Goal: Book appointment/travel/reservation

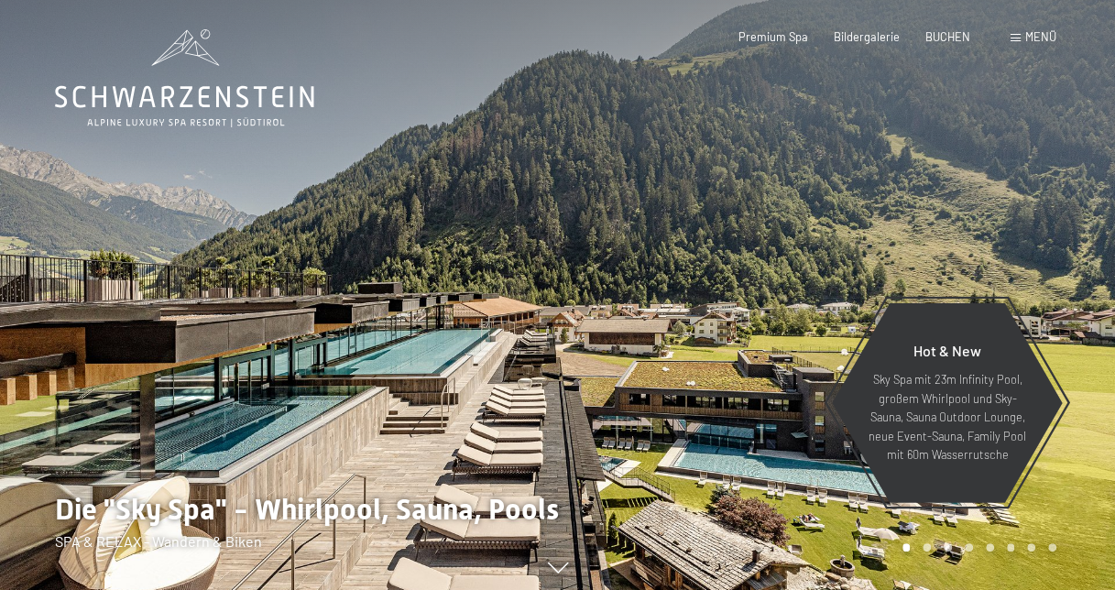
click at [1030, 33] on span "Menü" at bounding box center [1040, 36] width 31 height 15
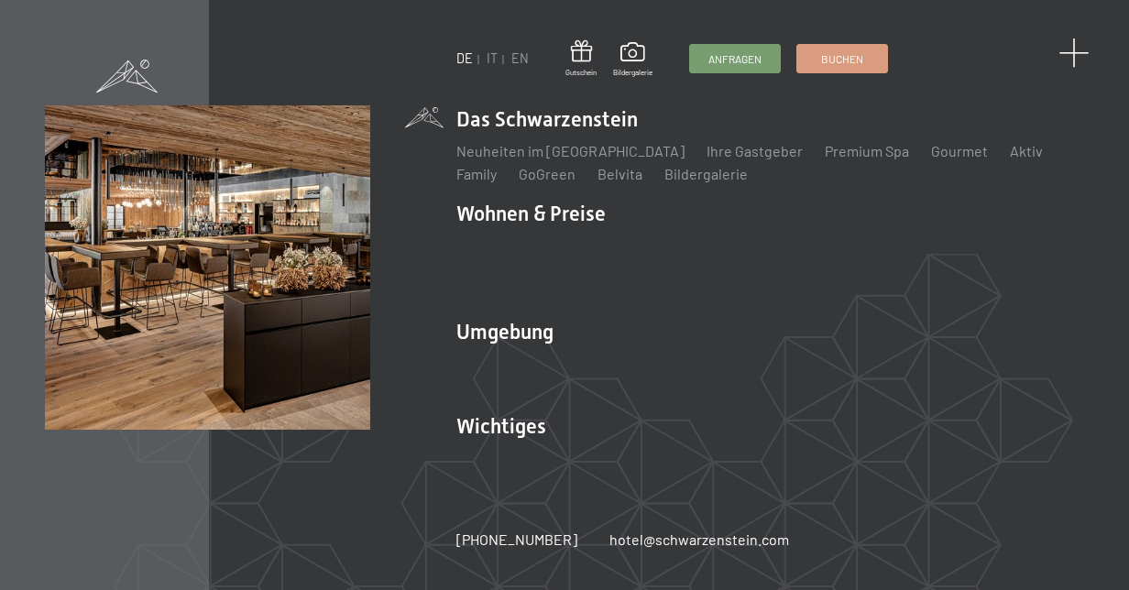
click at [1079, 54] on span at bounding box center [1073, 53] width 30 height 30
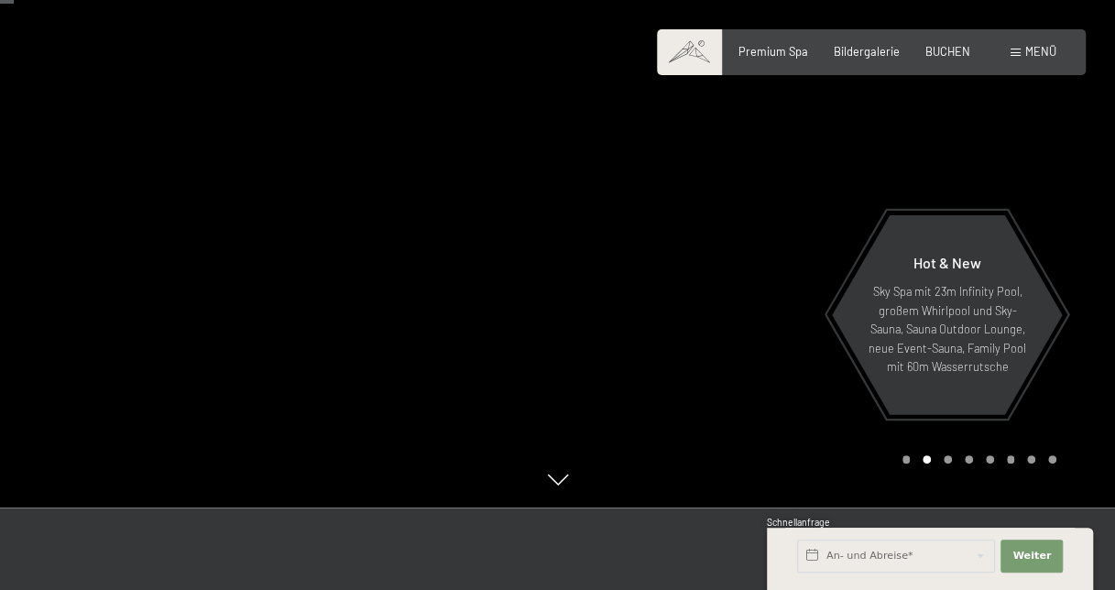
scroll to position [61, 0]
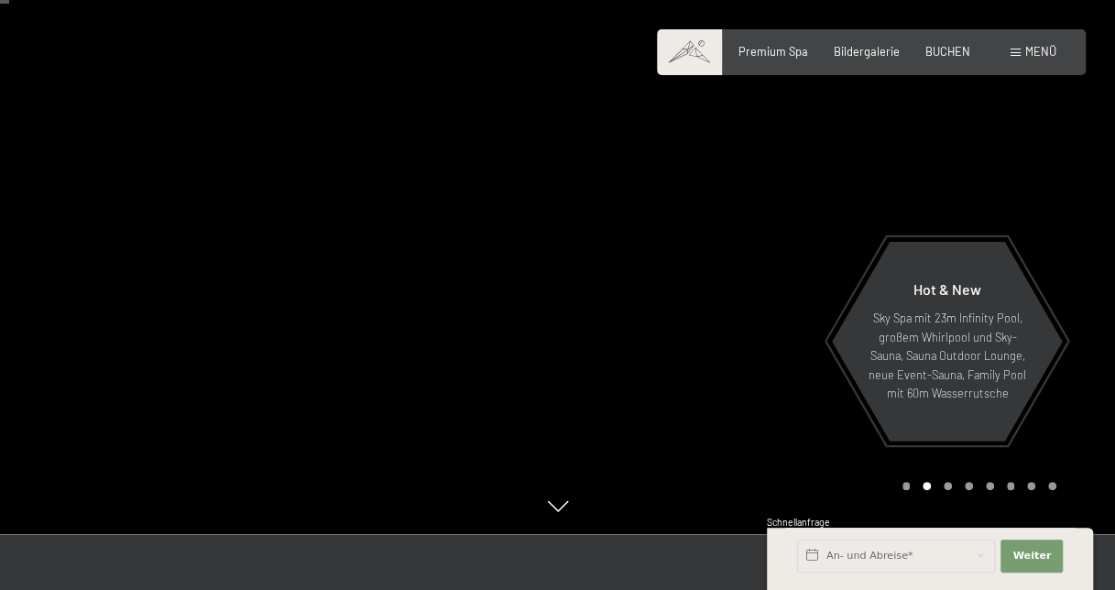
click at [688, 54] on span at bounding box center [689, 52] width 65 height 46
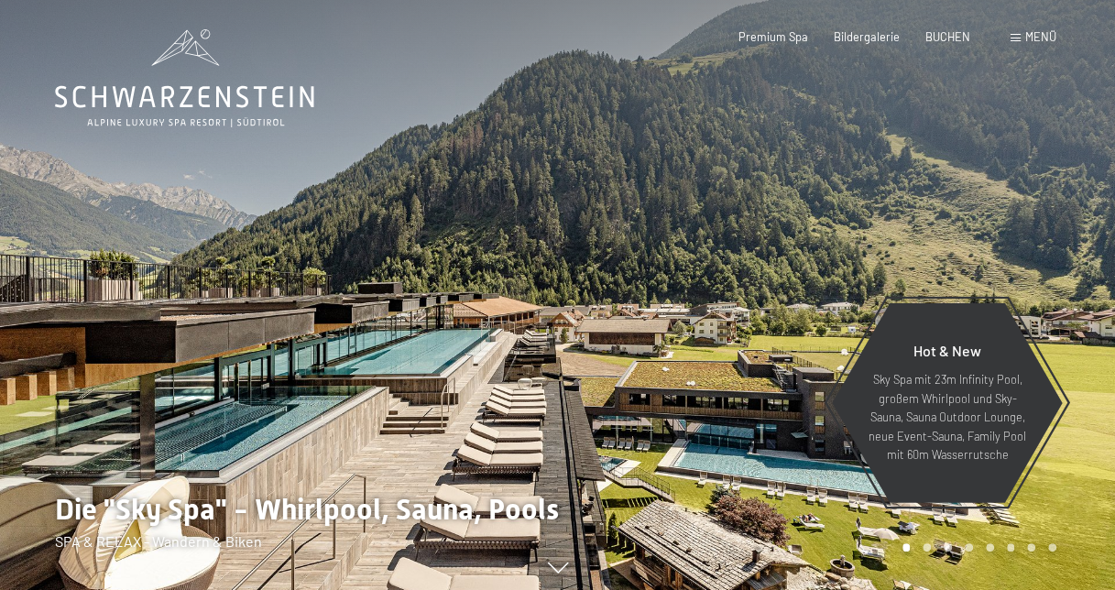
click at [1037, 38] on span "Menü" at bounding box center [1040, 36] width 31 height 15
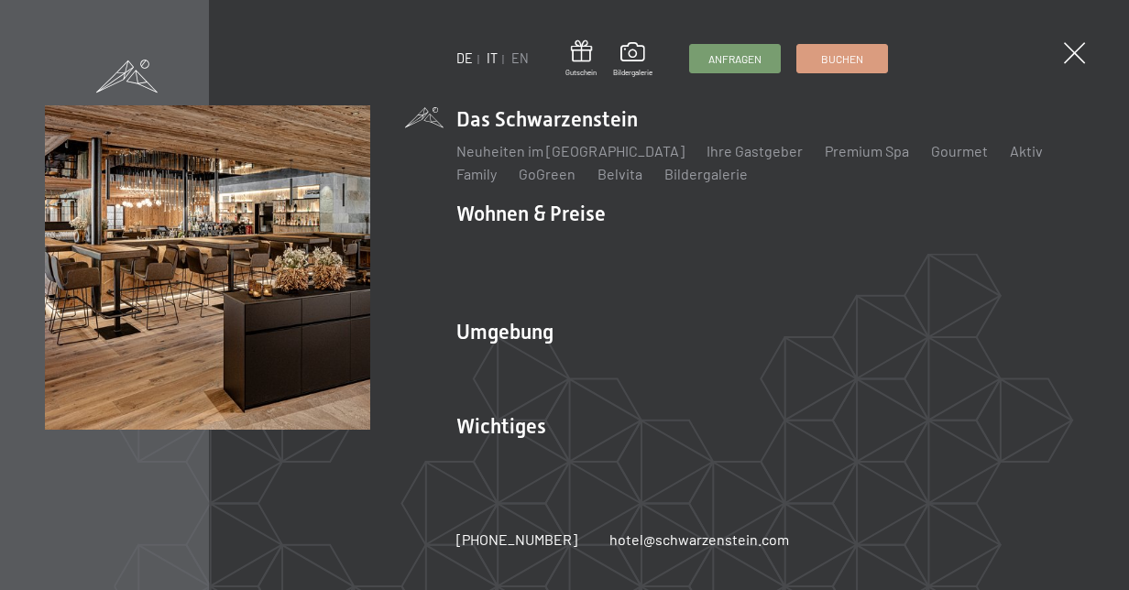
click at [486, 55] on ul "DE IT EN" at bounding box center [492, 58] width 72 height 18
click at [488, 57] on link "IT" at bounding box center [491, 58] width 11 height 16
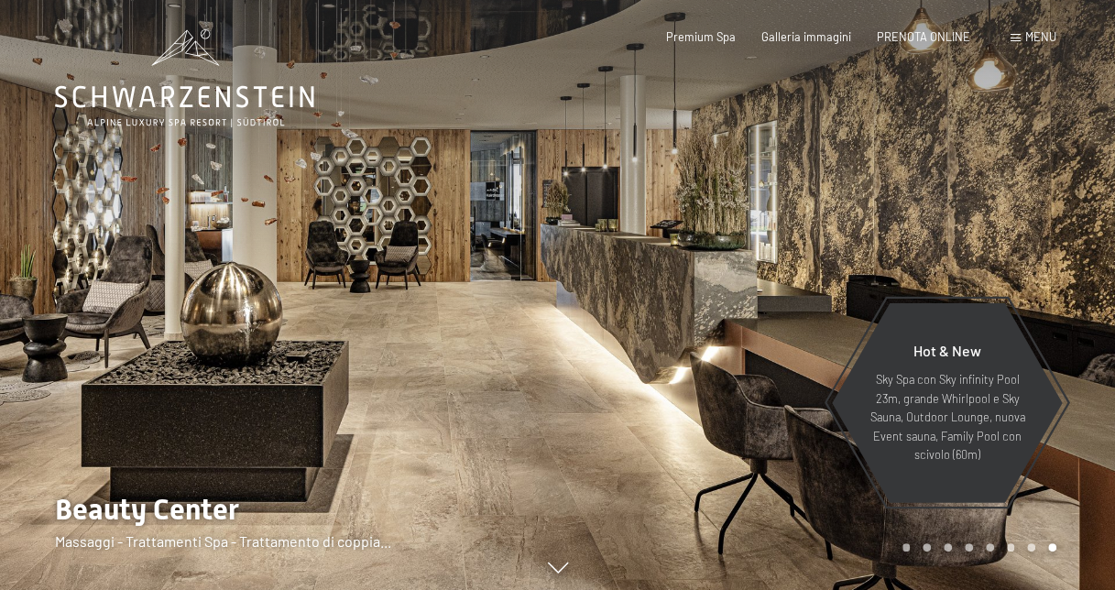
click at [1021, 39] on div "Menu" at bounding box center [1033, 37] width 46 height 16
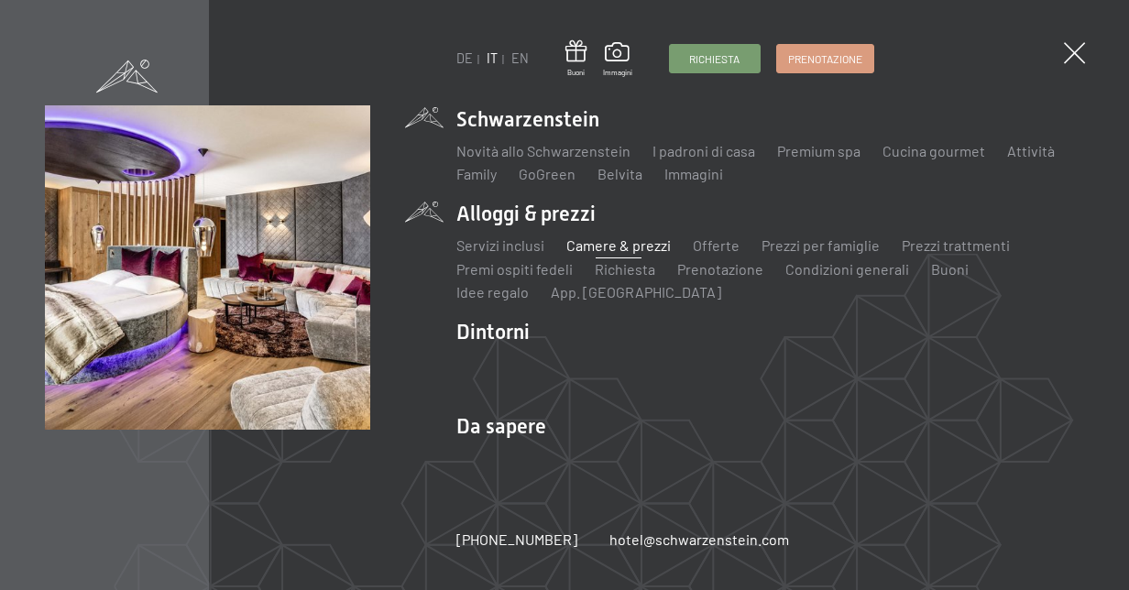
click at [622, 246] on link "Camere & prezzi" at bounding box center [618, 244] width 104 height 17
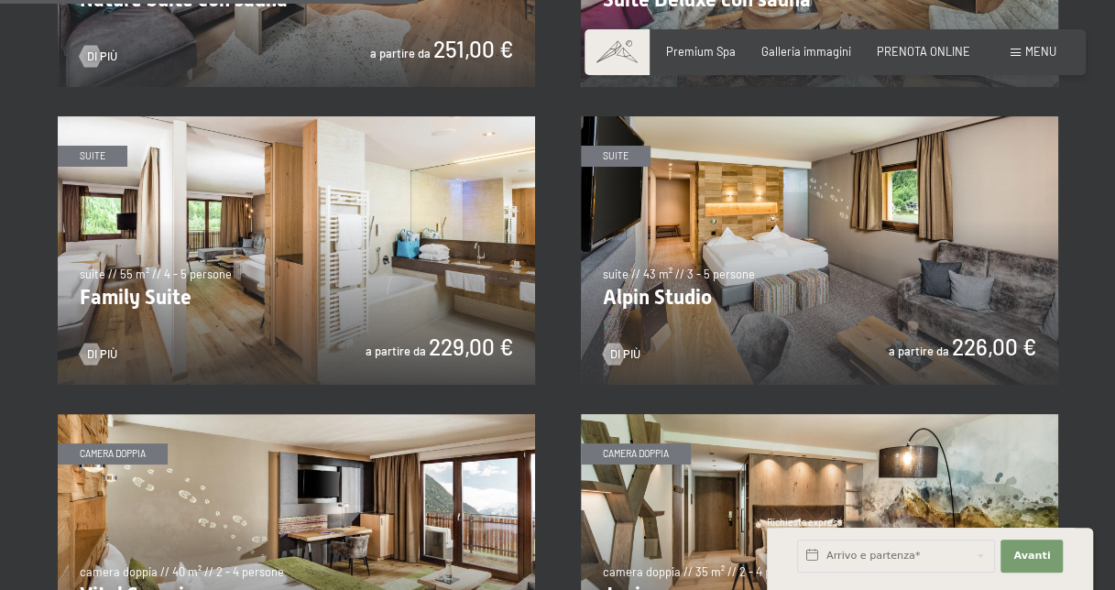
scroll to position [1731, 0]
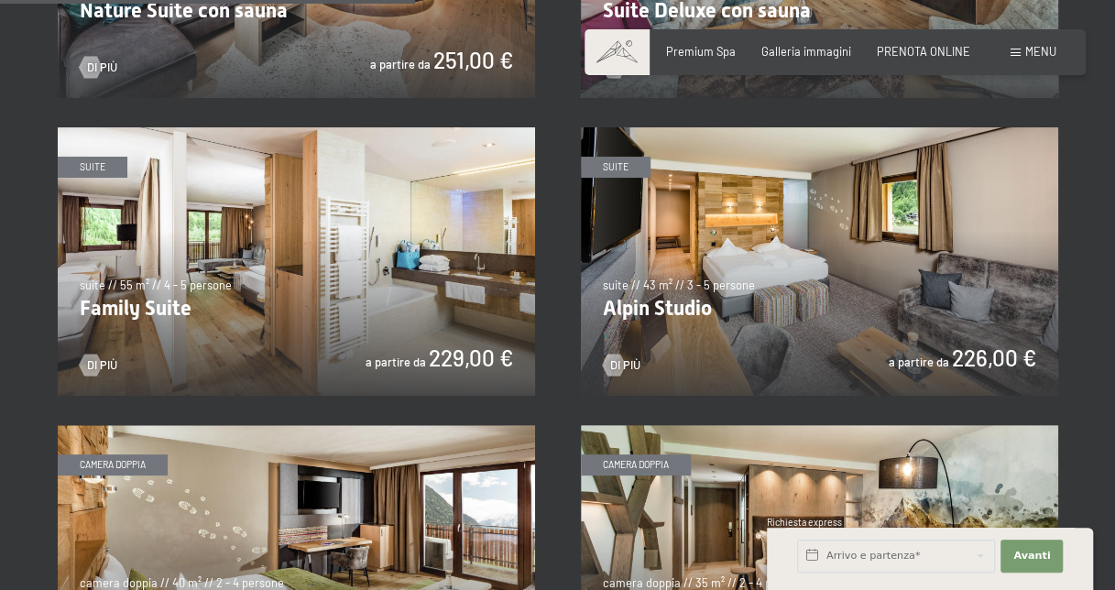
click at [372, 286] on img at bounding box center [296, 261] width 477 height 268
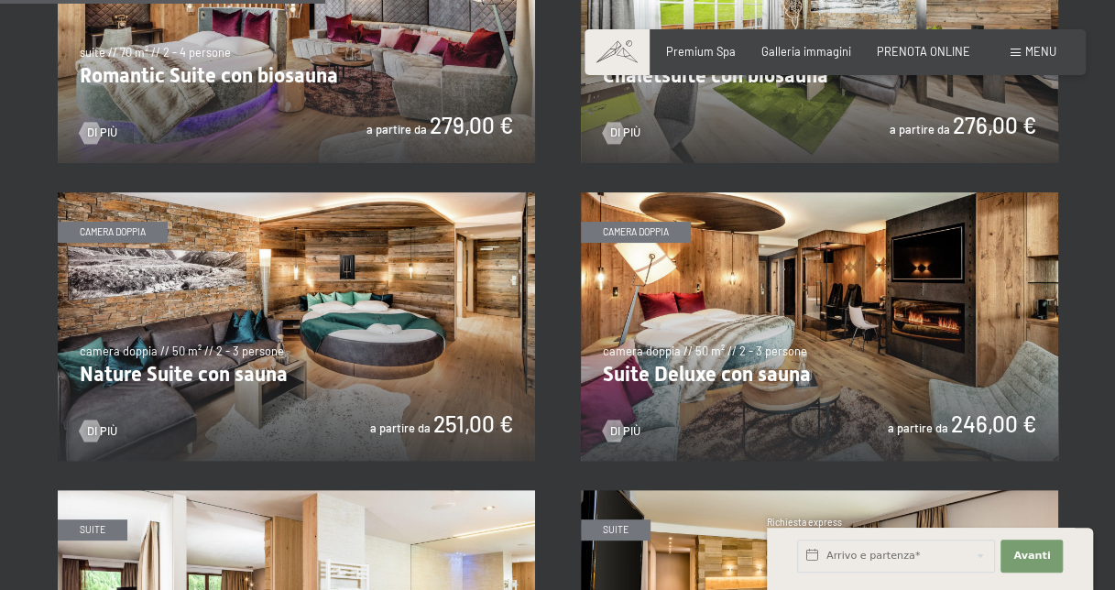
scroll to position [1375, 0]
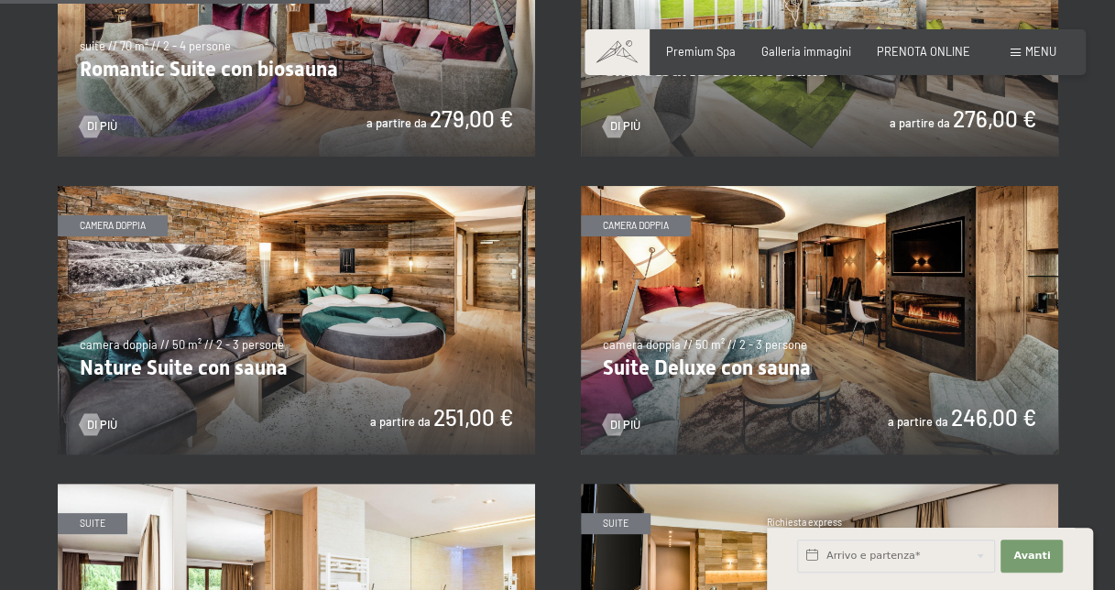
click at [892, 376] on img at bounding box center [819, 320] width 477 height 268
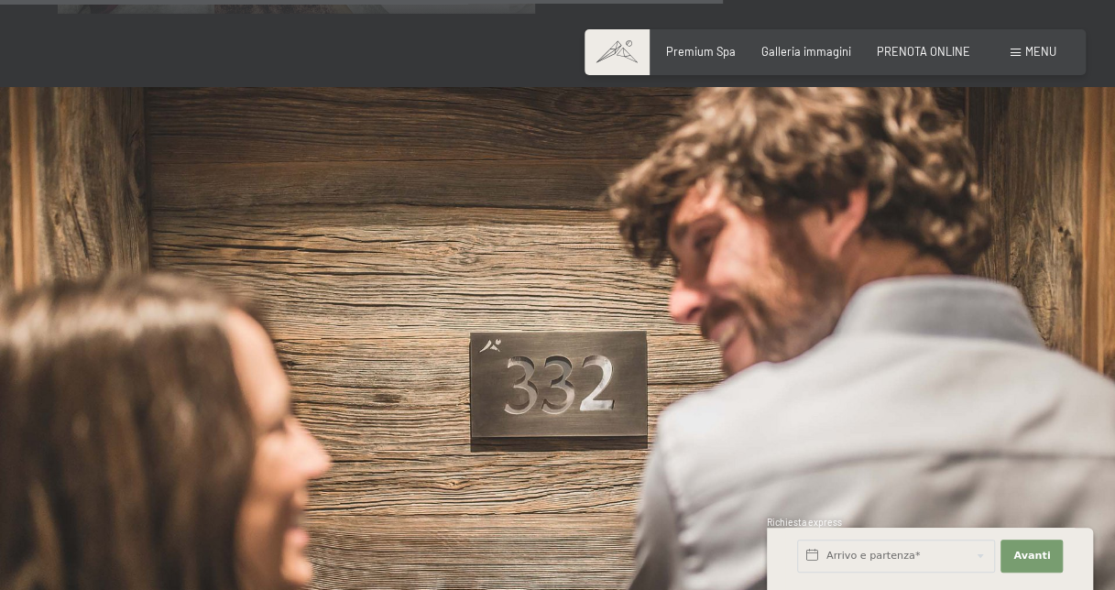
scroll to position [3013, 0]
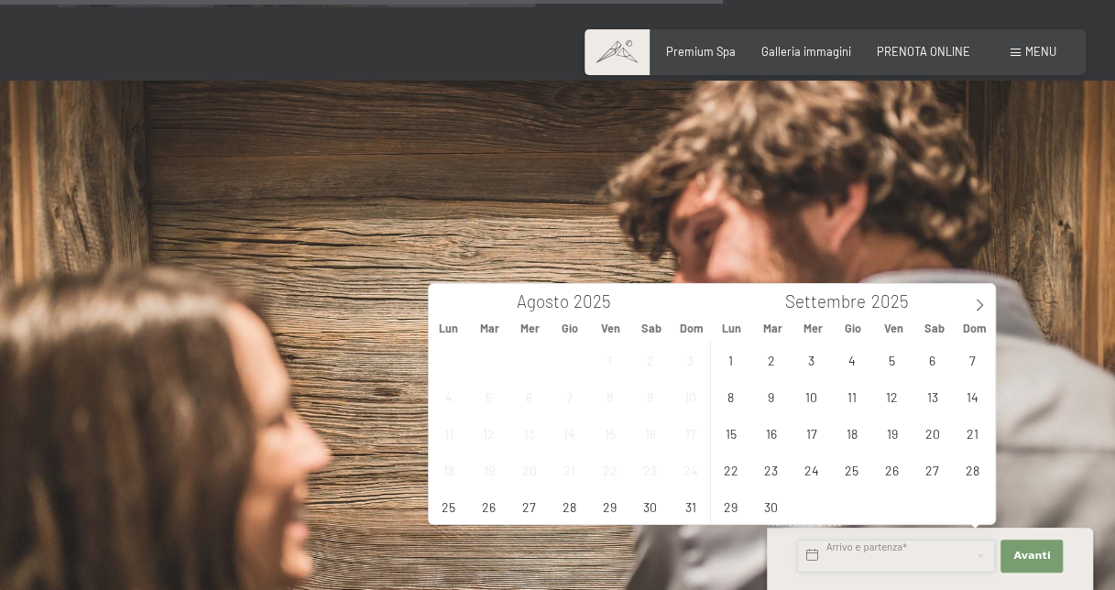
click at [918, 557] on input "text" at bounding box center [896, 556] width 198 height 33
click at [982, 310] on icon at bounding box center [979, 305] width 13 height 13
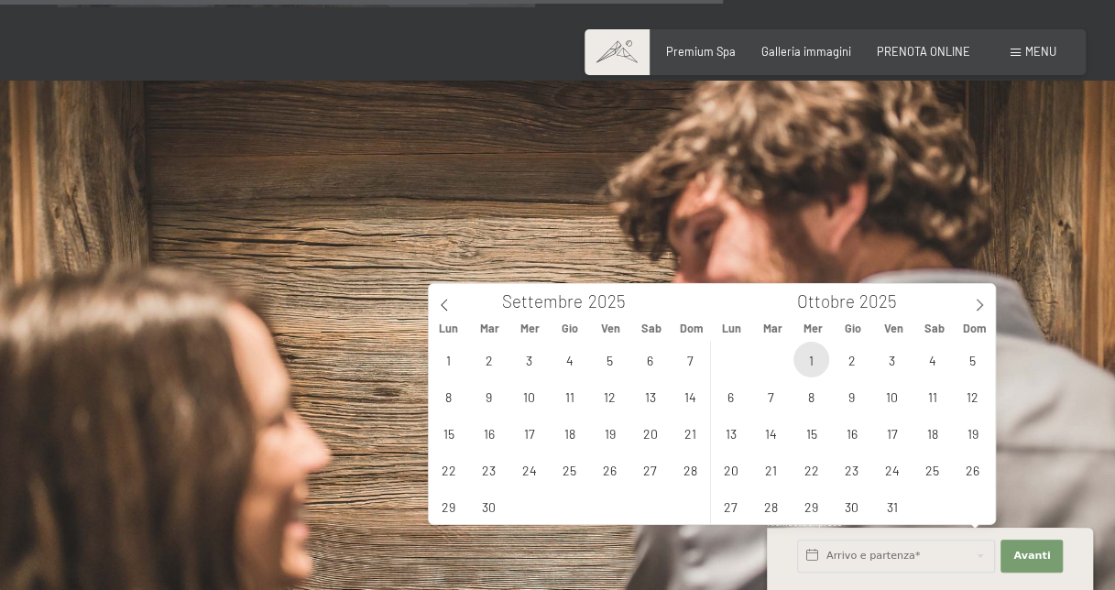
click at [809, 360] on span "1" at bounding box center [811, 360] width 36 height 36
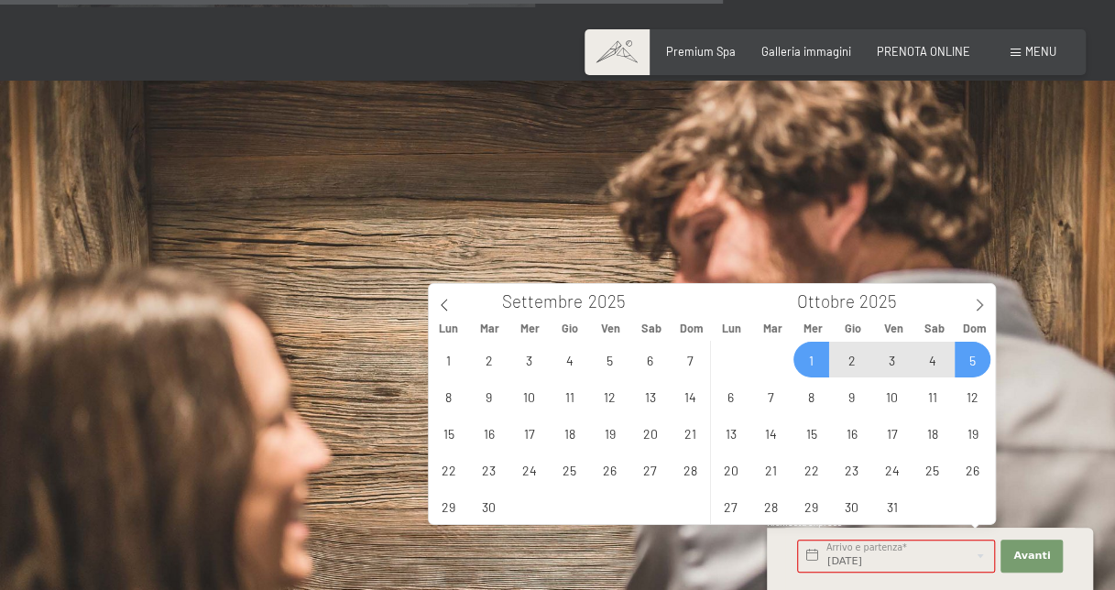
click at [972, 367] on span "5" at bounding box center [973, 360] width 36 height 36
type input "Mer. 01/10/2025 - Dom. 05/10/2025"
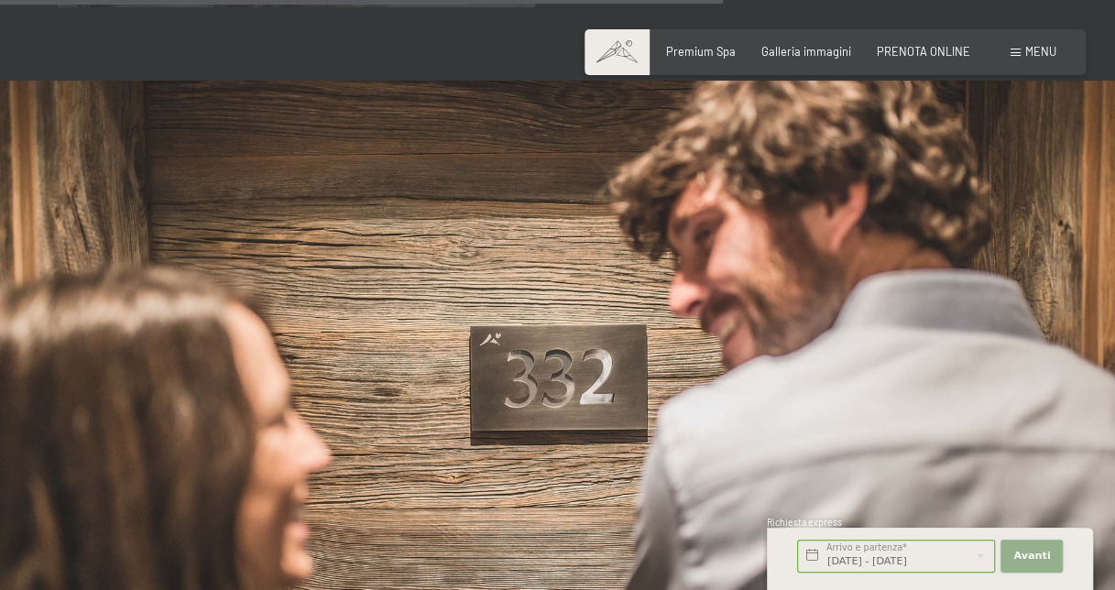
scroll to position [0, 0]
click at [1034, 554] on span "Avanti" at bounding box center [1031, 556] width 37 height 15
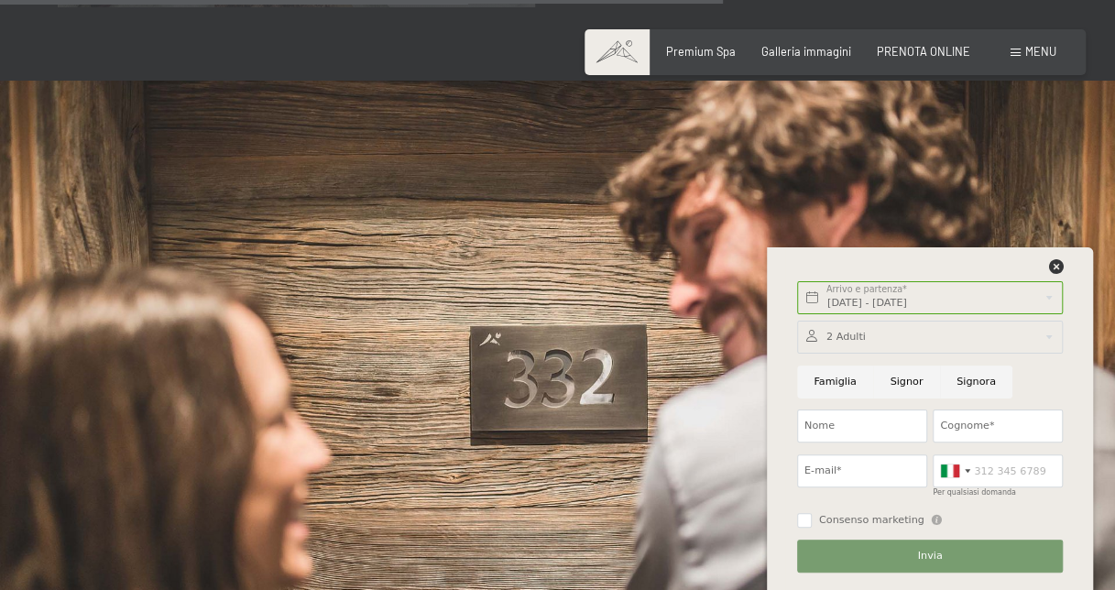
click at [896, 380] on input "Signor" at bounding box center [906, 382] width 67 height 33
radio input "true"
click at [866, 428] on input "Nome" at bounding box center [862, 425] width 130 height 33
type input "giuseppe"
type input "orioli"
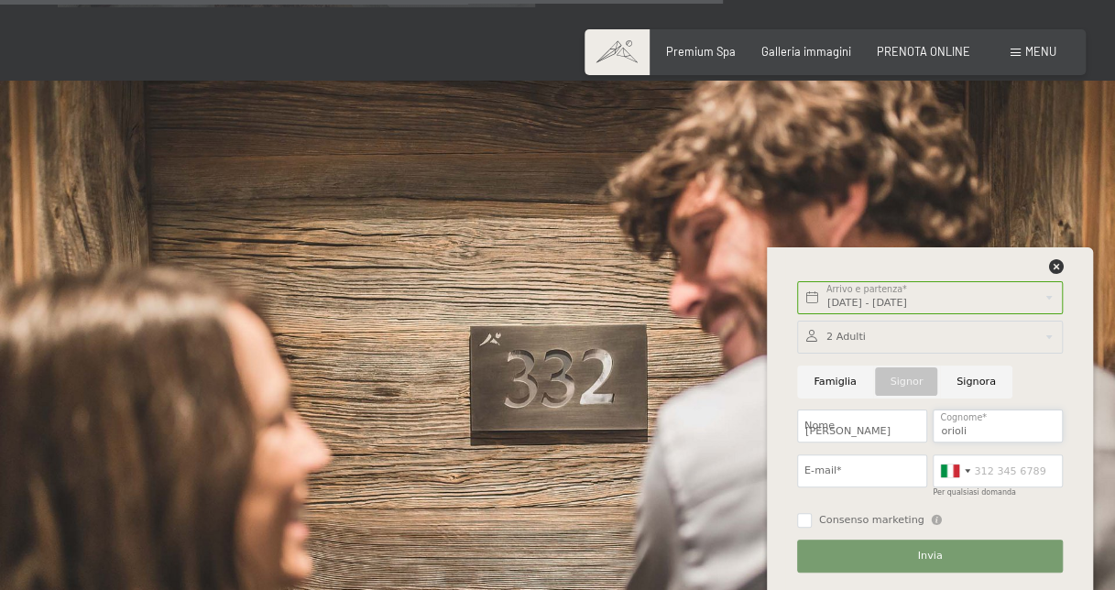
type input "giuseppe.orioli@henkel.com"
type input "3462324693"
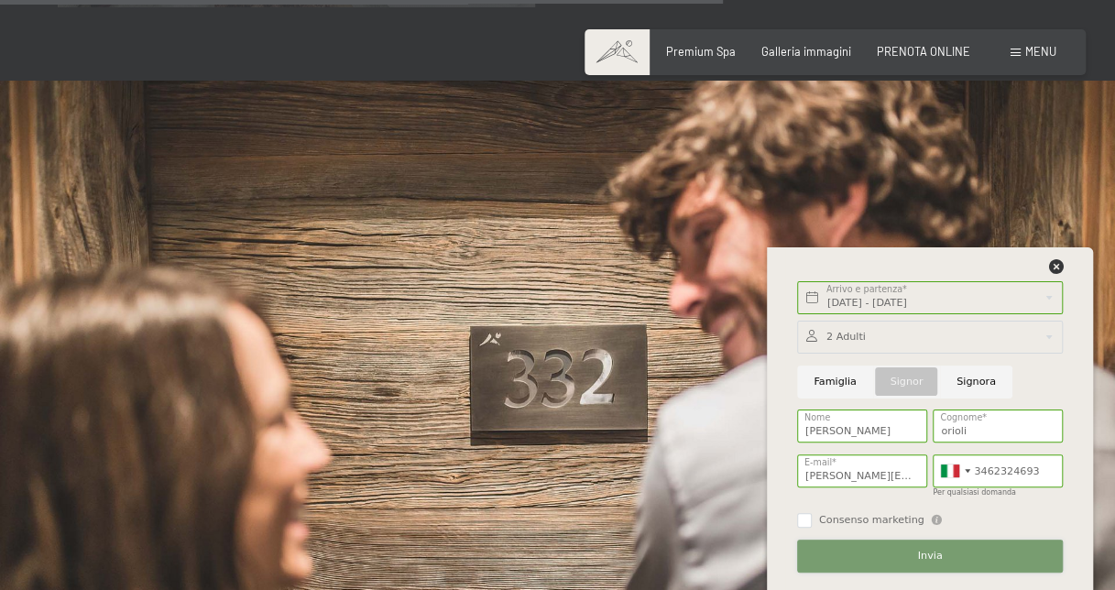
click at [931, 551] on span "Invia" at bounding box center [930, 556] width 25 height 15
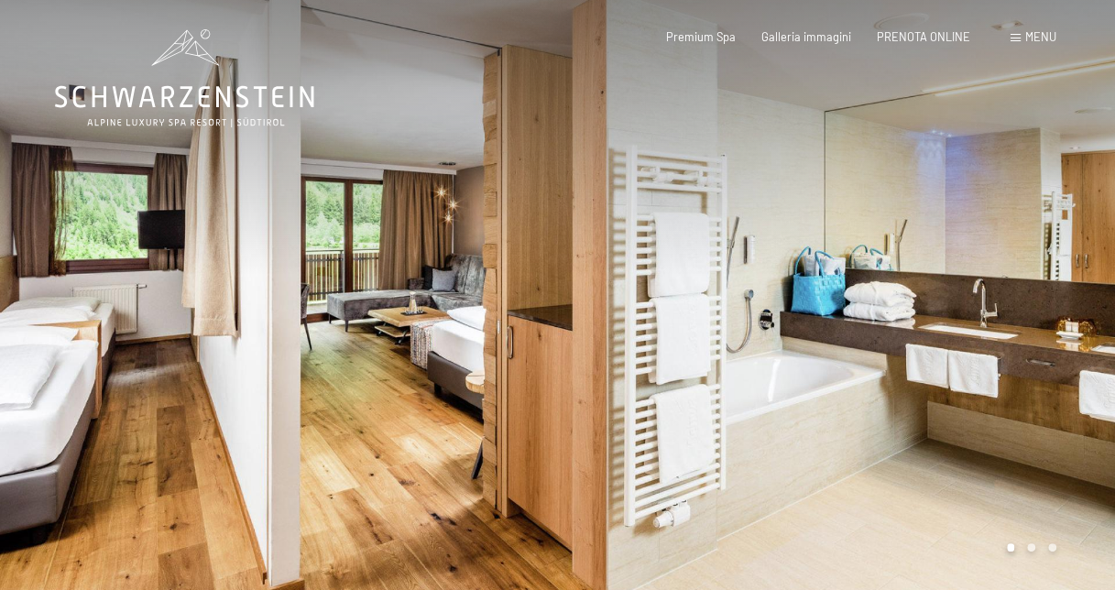
click at [1066, 361] on div at bounding box center [837, 297] width 558 height 595
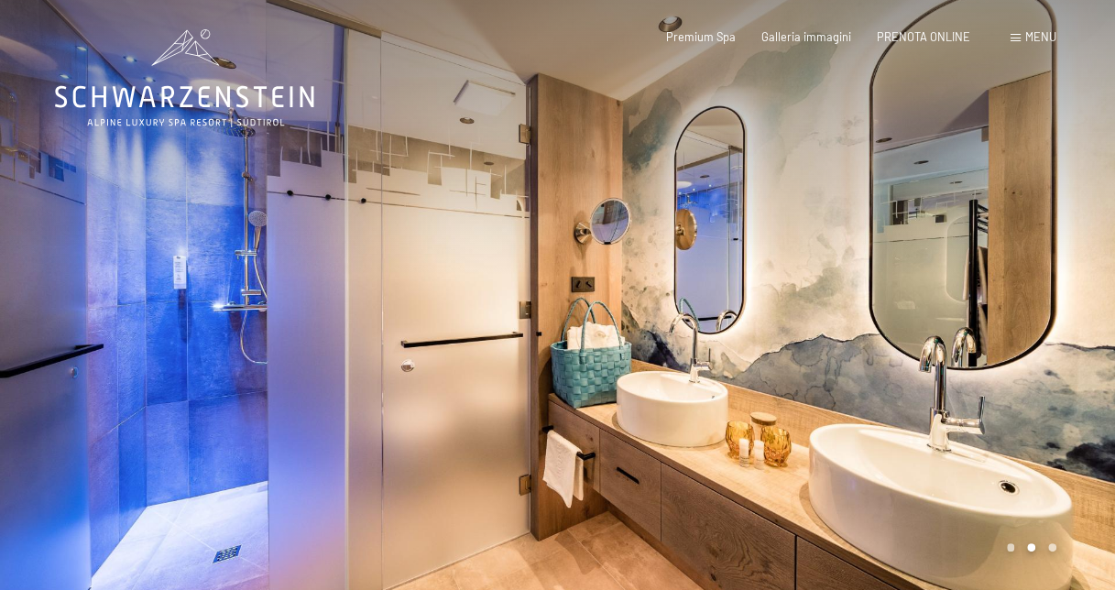
click at [1066, 361] on div at bounding box center [837, 297] width 558 height 595
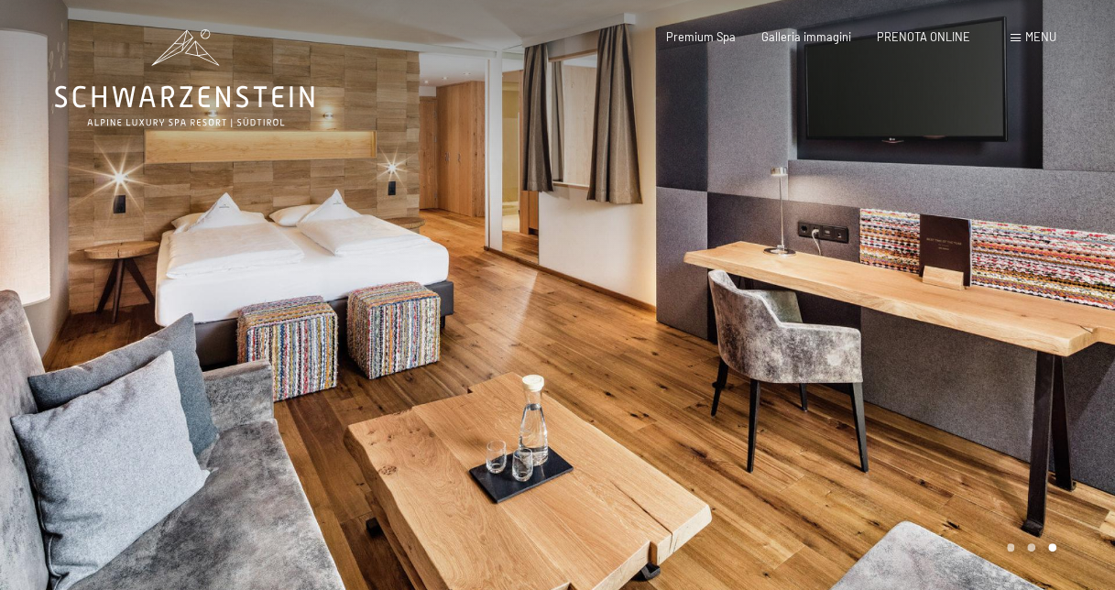
click at [1066, 372] on div at bounding box center [837, 297] width 558 height 595
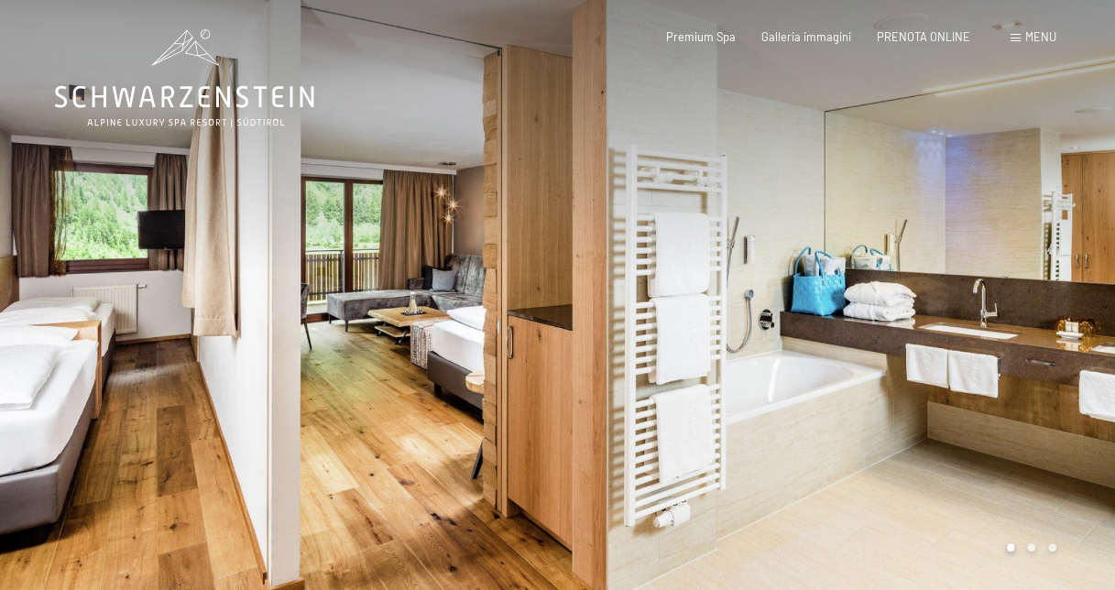
click at [1066, 372] on div at bounding box center [837, 297] width 558 height 595
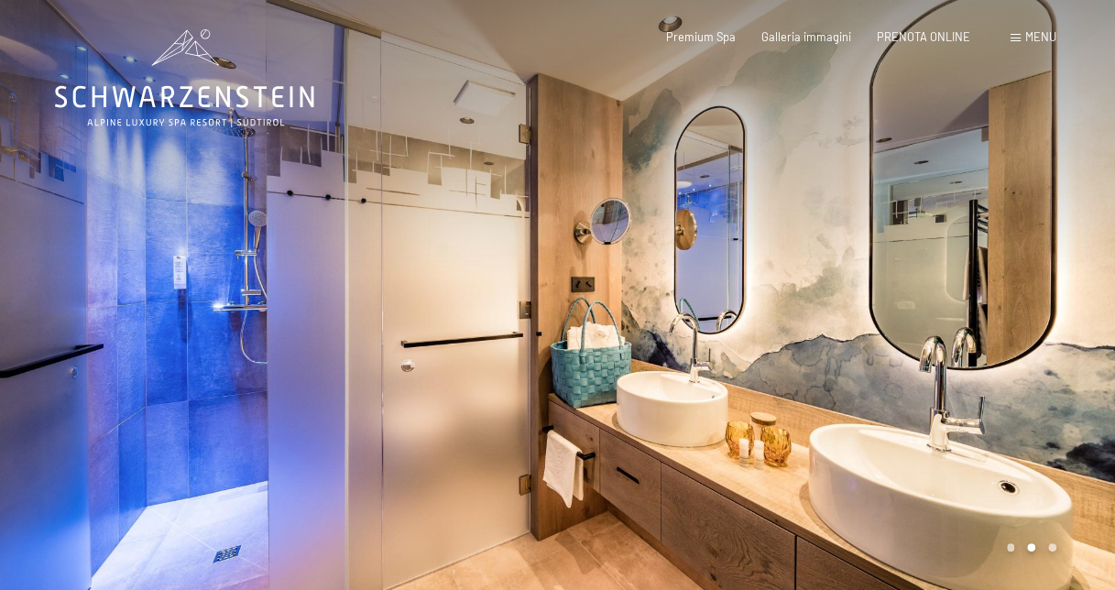
click at [1066, 372] on div at bounding box center [837, 297] width 558 height 595
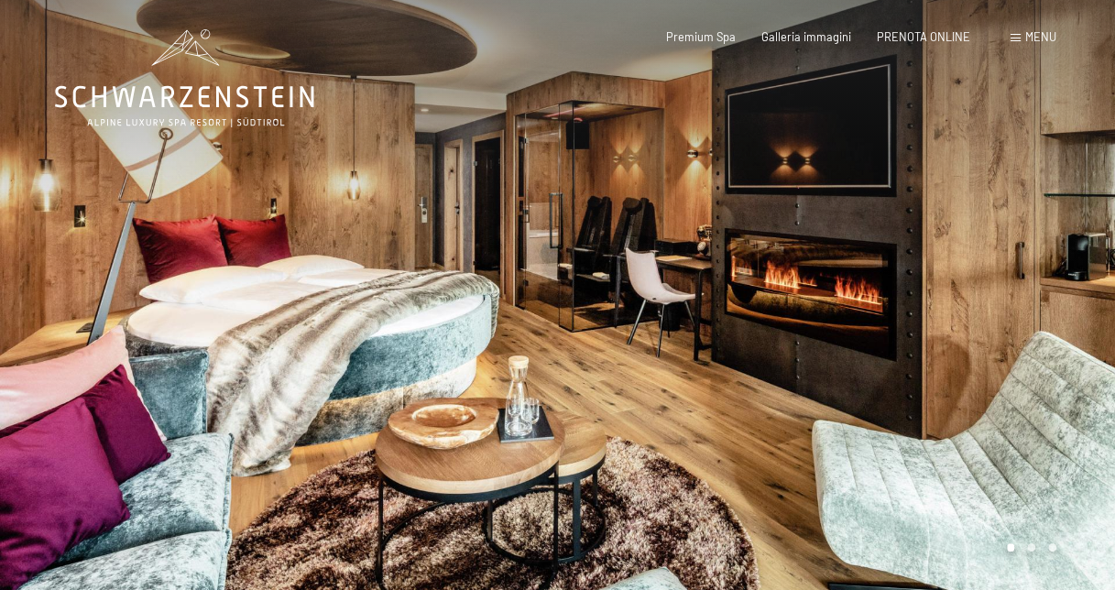
click at [895, 368] on div at bounding box center [837, 297] width 558 height 595
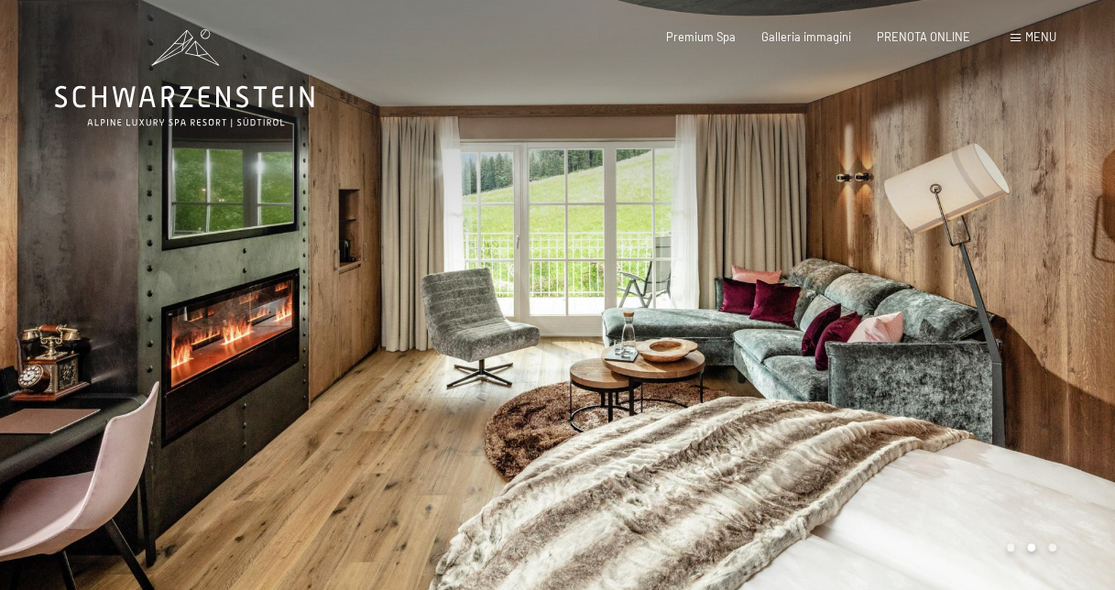
click at [895, 370] on div at bounding box center [837, 297] width 558 height 595
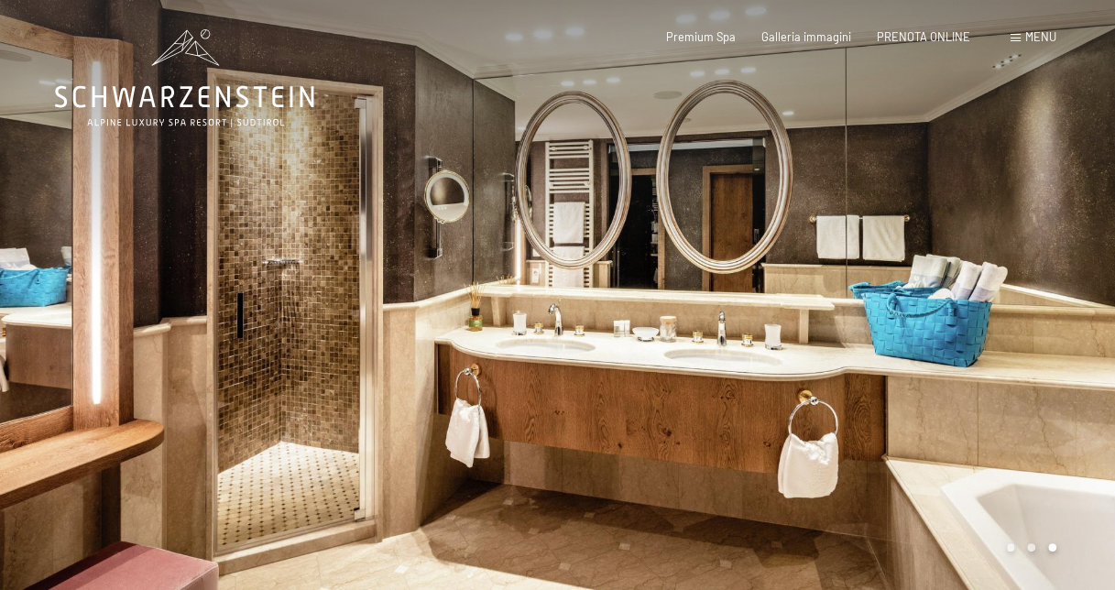
click at [895, 370] on div at bounding box center [837, 297] width 558 height 595
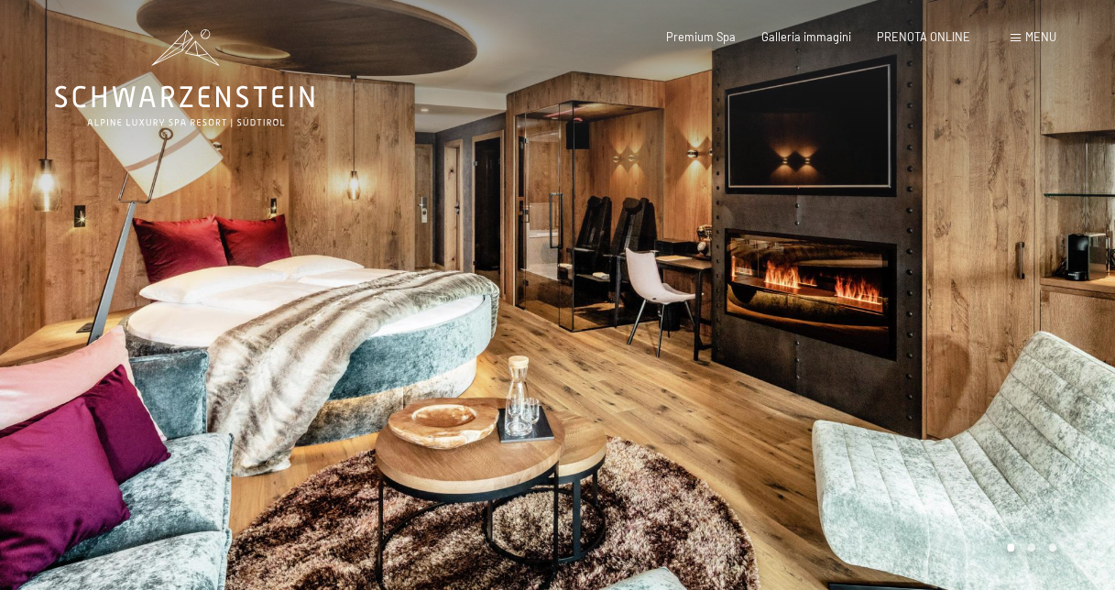
click at [895, 370] on div at bounding box center [837, 297] width 558 height 595
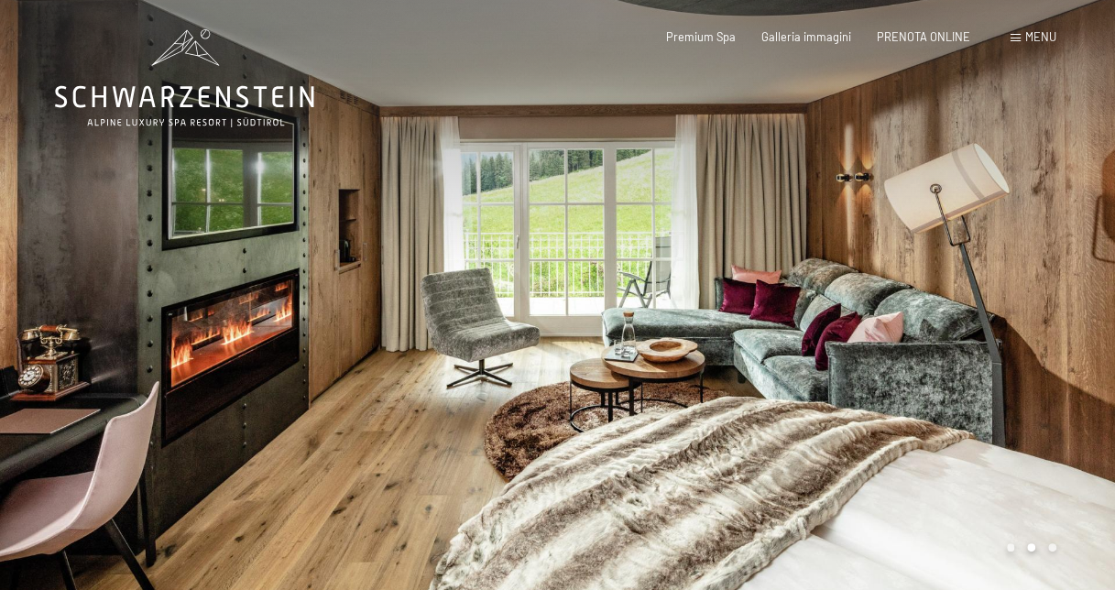
click at [895, 370] on div at bounding box center [837, 297] width 558 height 595
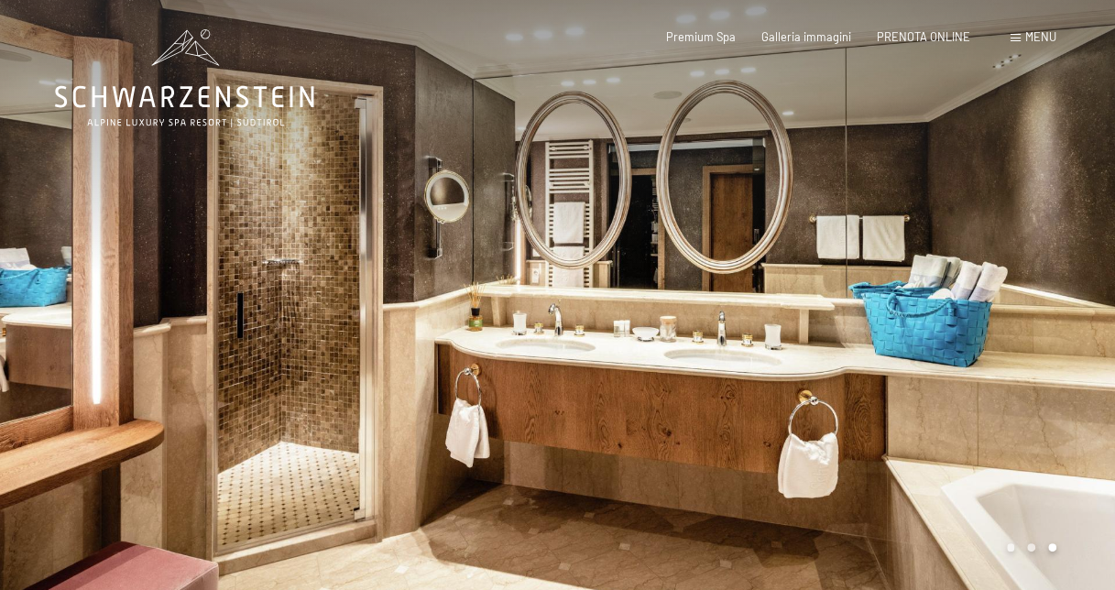
click at [895, 370] on div at bounding box center [837, 297] width 558 height 595
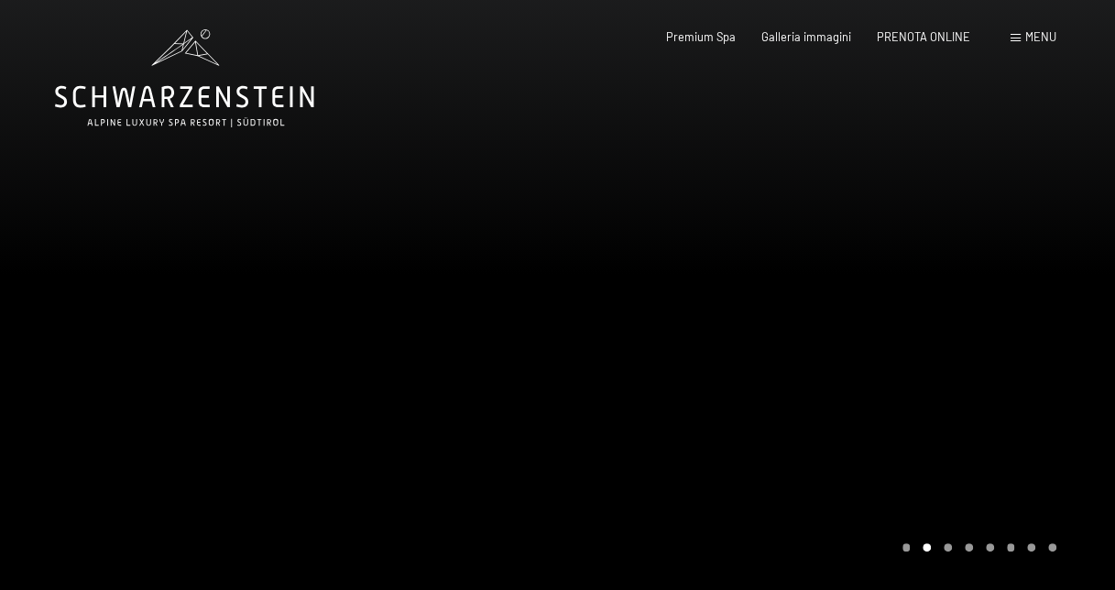
click at [1087, 310] on div at bounding box center [837, 297] width 558 height 595
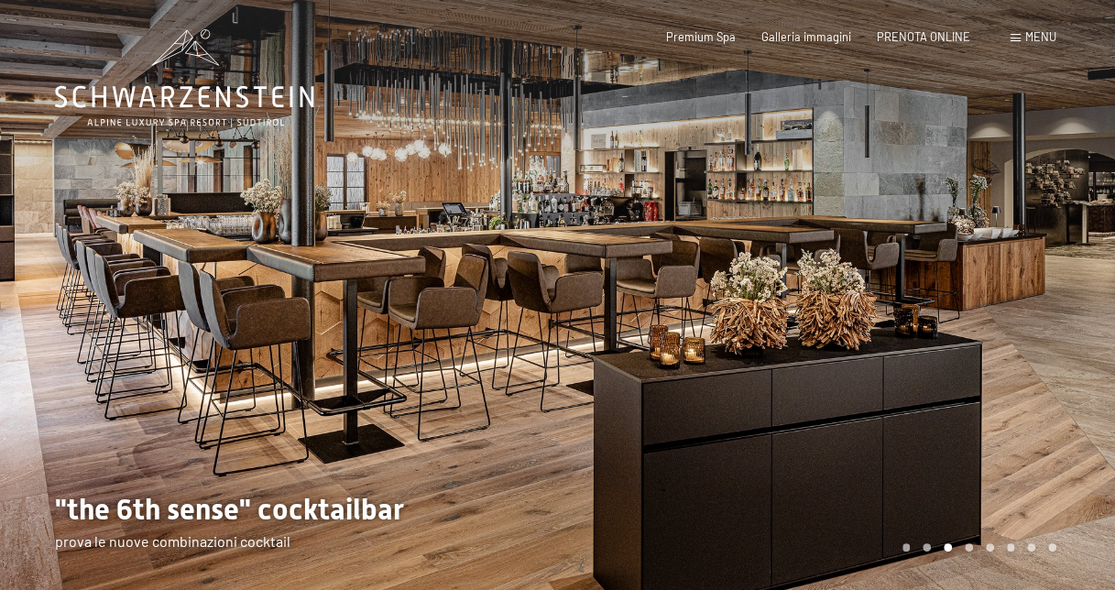
click at [1087, 310] on div at bounding box center [837, 297] width 558 height 595
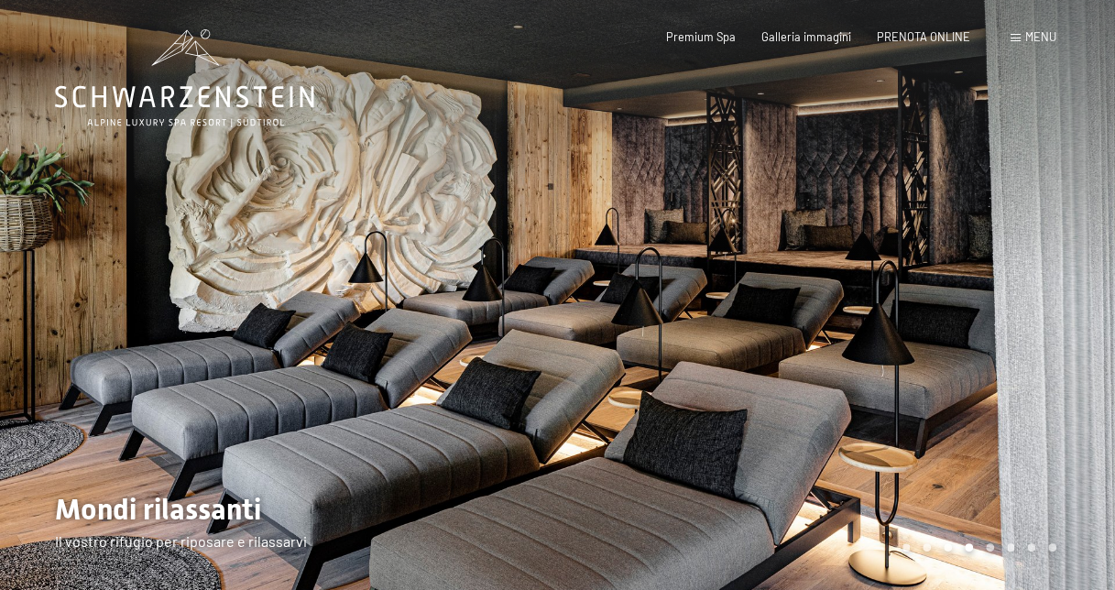
click at [1087, 310] on div at bounding box center [837, 297] width 558 height 595
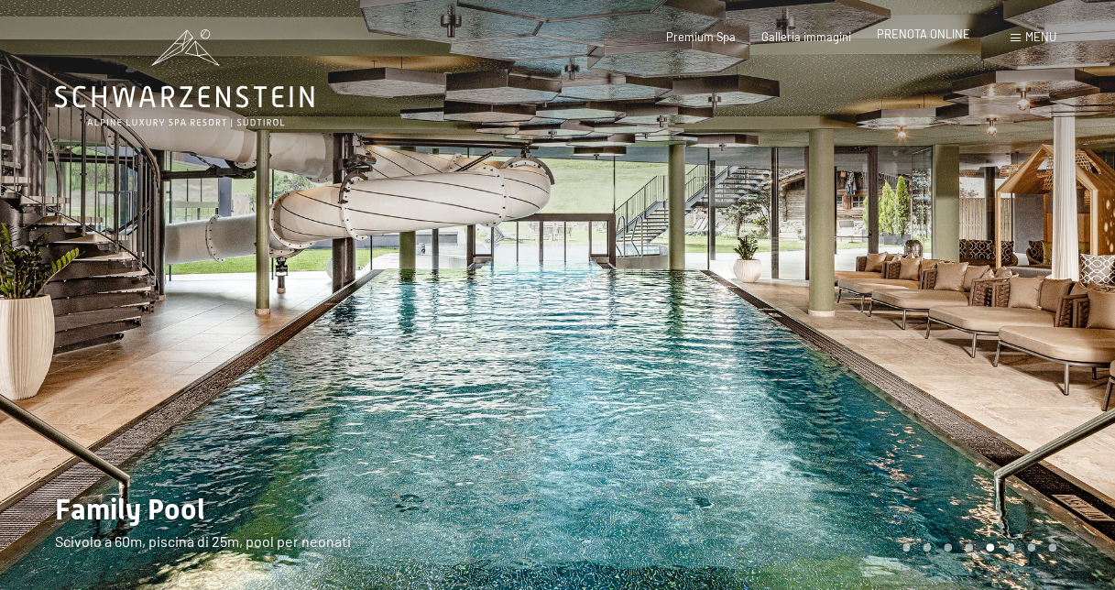
click at [935, 29] on span "PRENOTA ONLINE" at bounding box center [923, 34] width 93 height 15
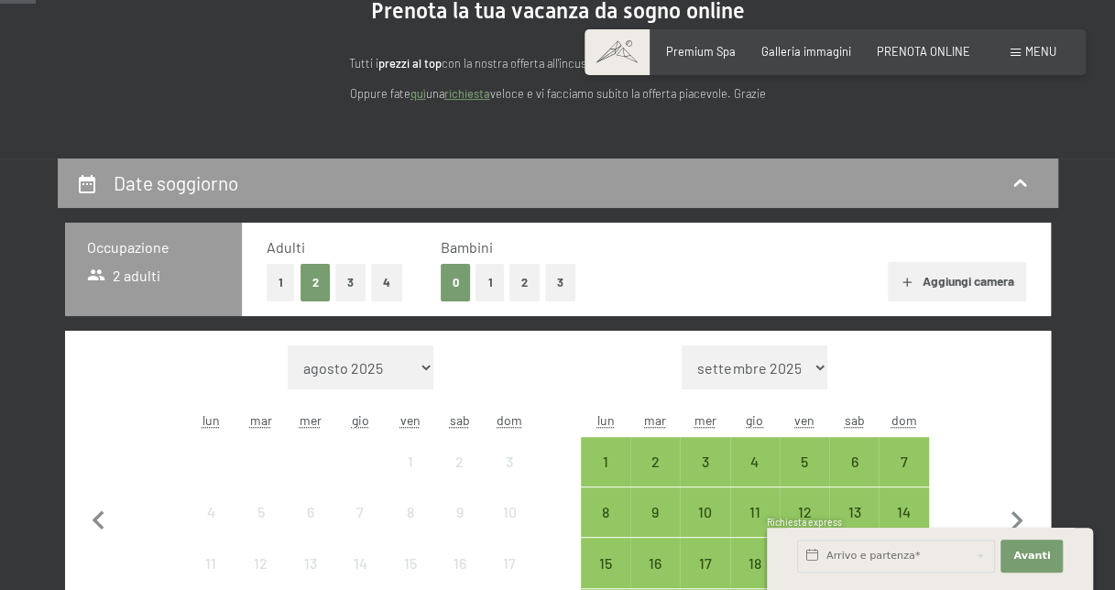
scroll to position [188, 0]
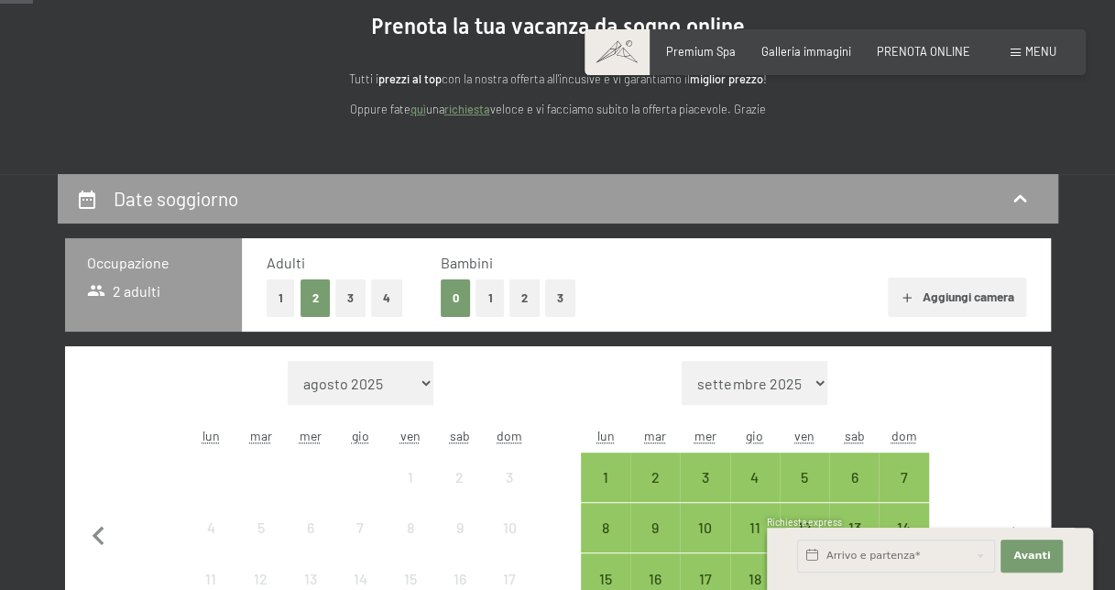
click at [956, 294] on button "Aggiungi camera" at bounding box center [957, 298] width 138 height 40
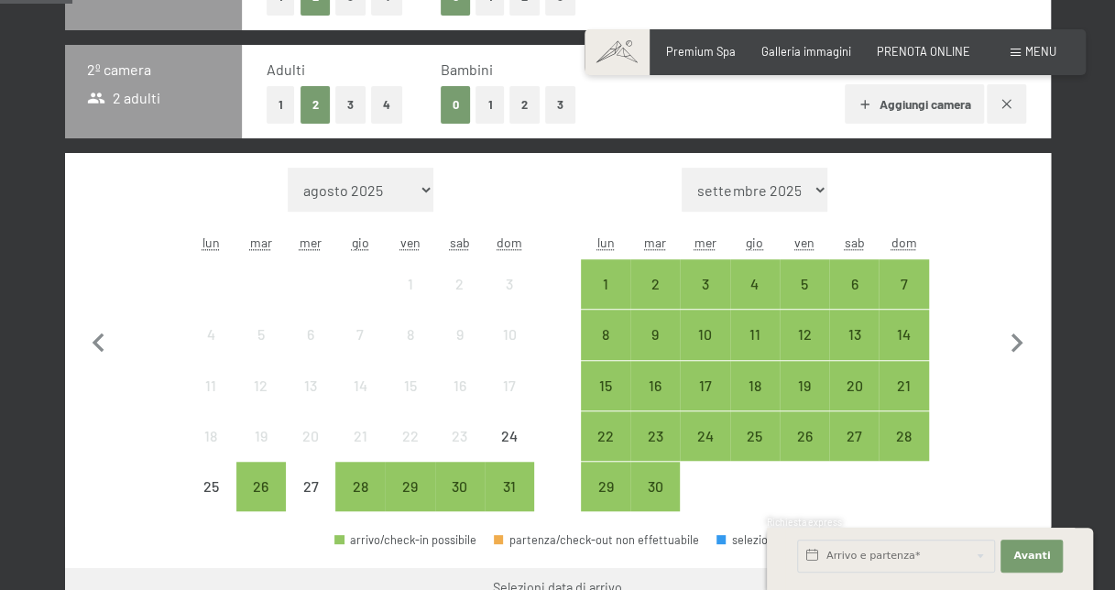
scroll to position [529, 0]
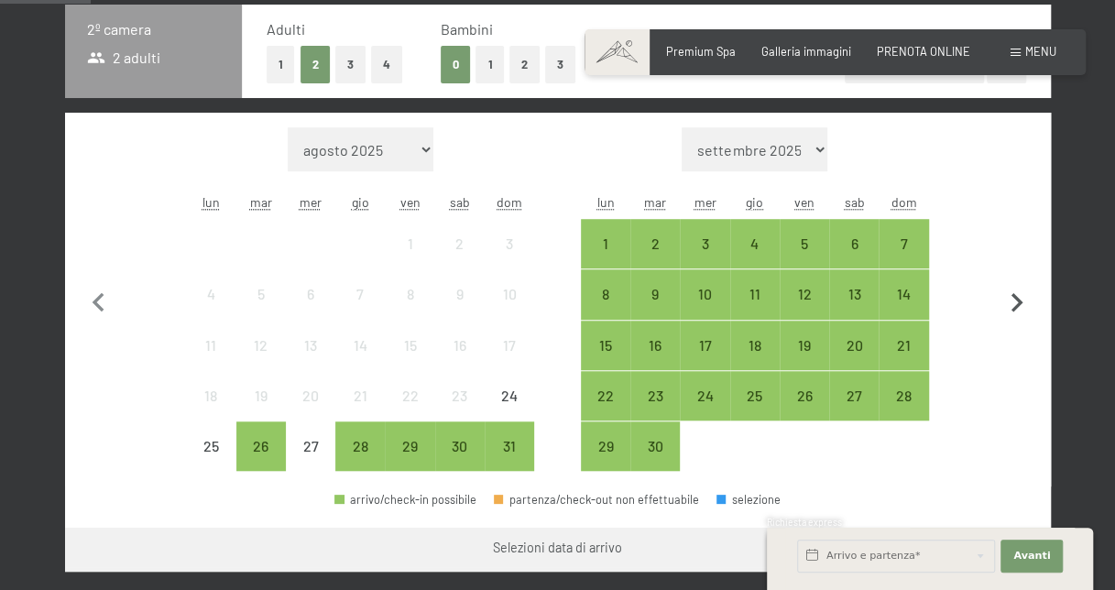
click at [1019, 295] on icon "button" at bounding box center [1017, 303] width 38 height 38
select select "[DATE]"
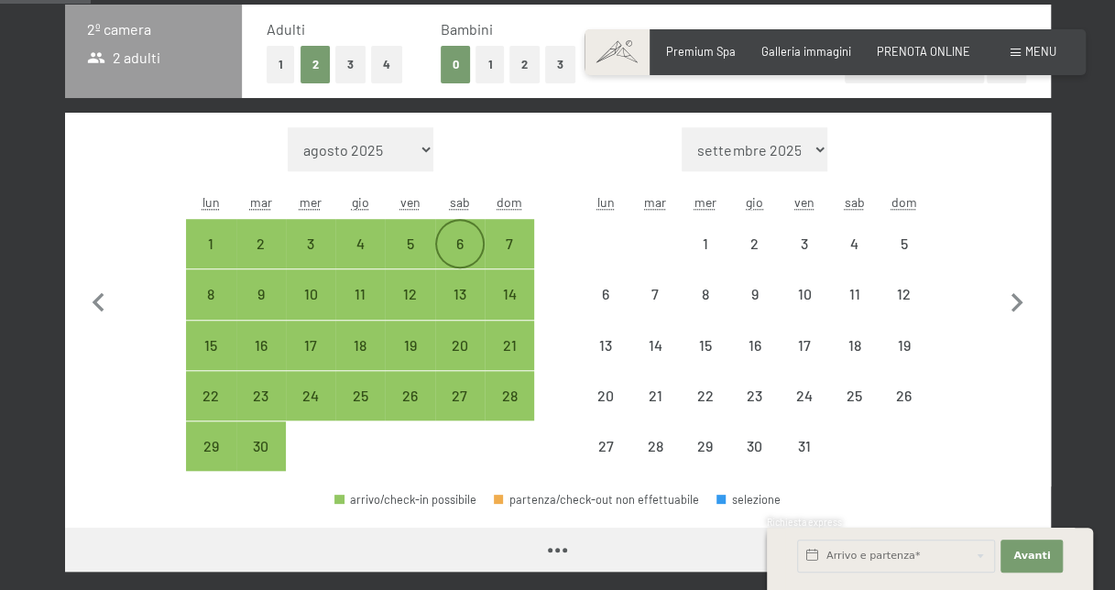
select select "[DATE]"
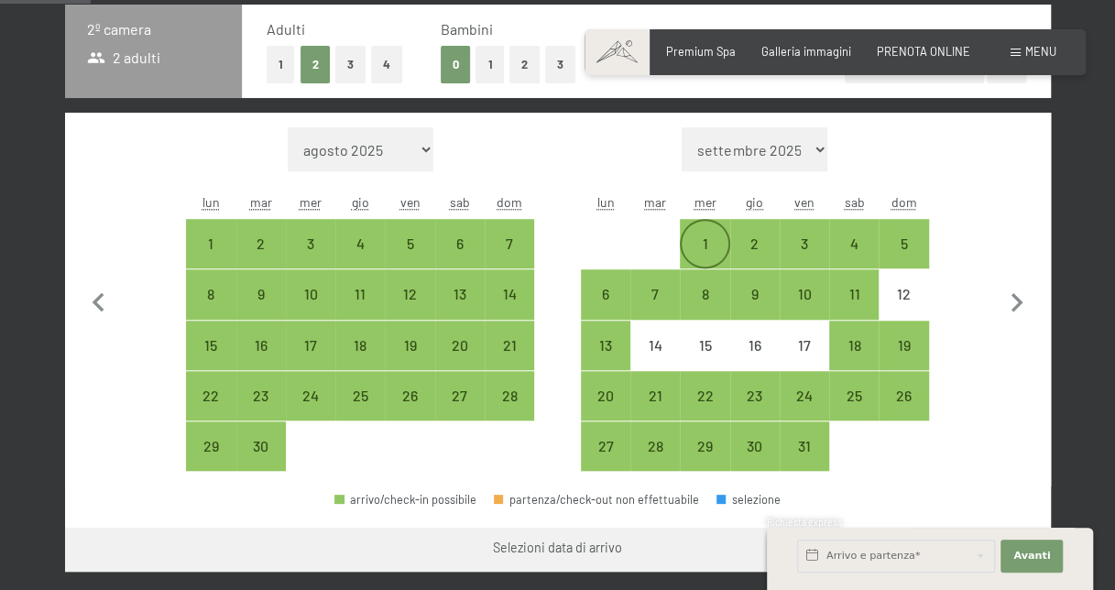
click at [689, 235] on div "1" at bounding box center [705, 244] width 46 height 46
select select "[DATE]"
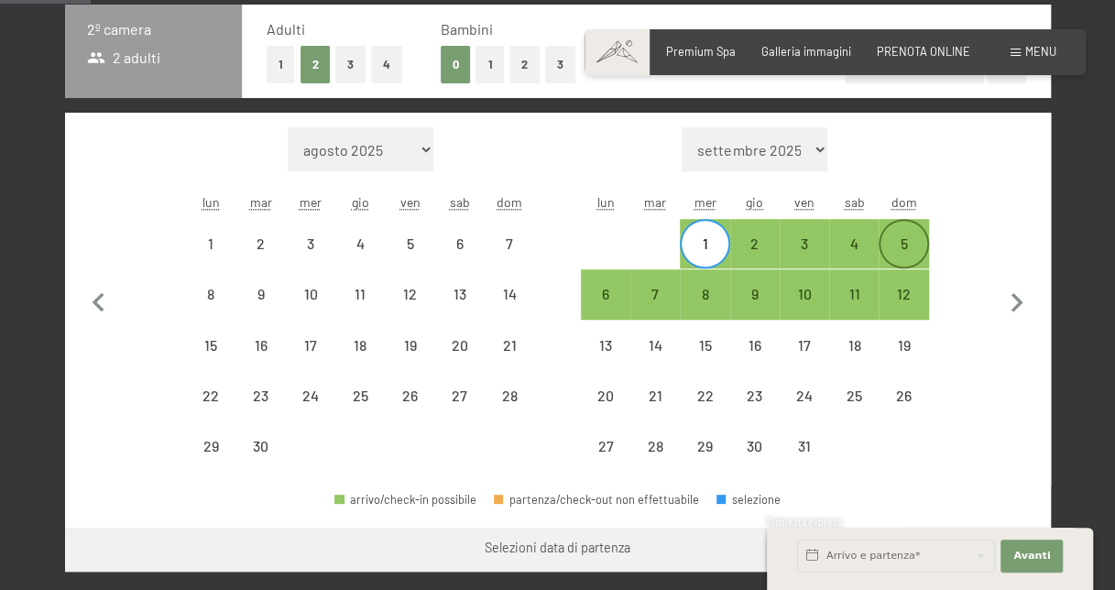
click at [898, 251] on div "5" at bounding box center [903, 259] width 46 height 46
select select "[DATE]"
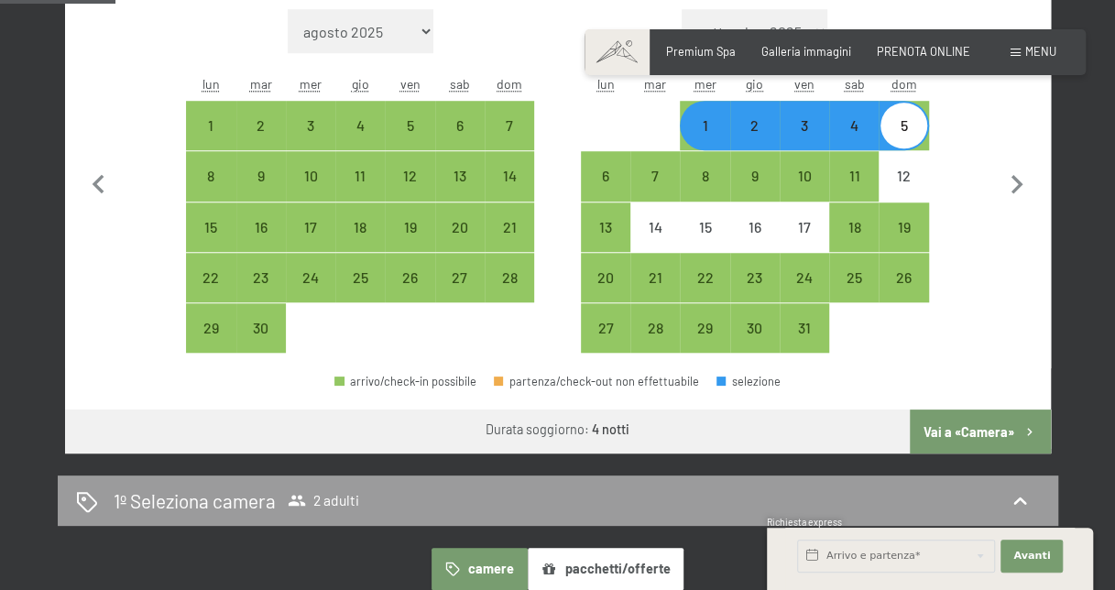
scroll to position [726, 0]
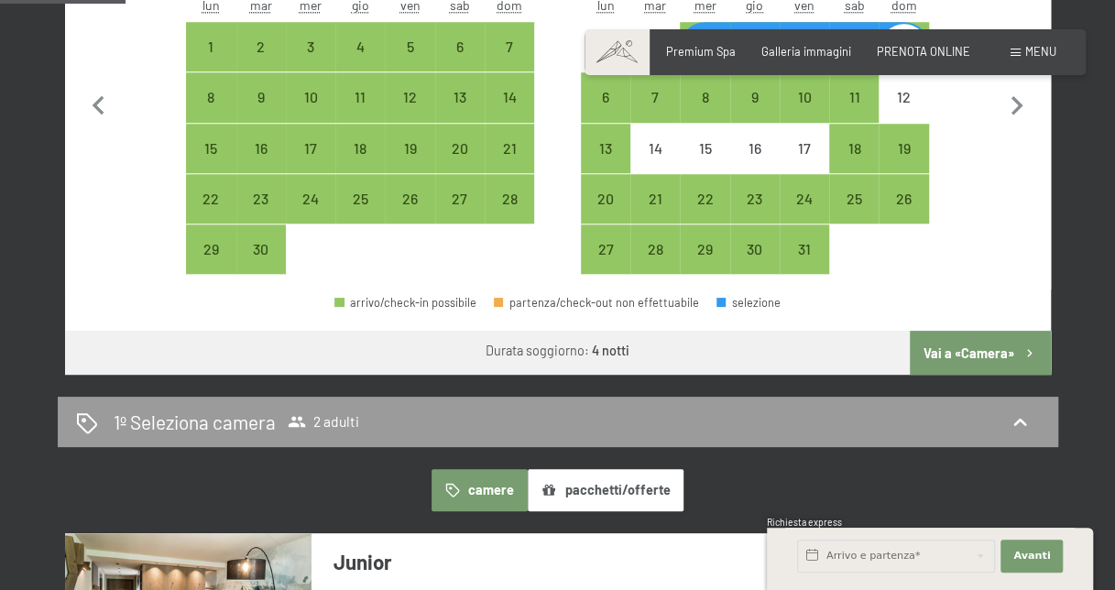
click at [978, 352] on button "Vai a «Camera»" at bounding box center [980, 353] width 140 height 44
select select "[DATE]"
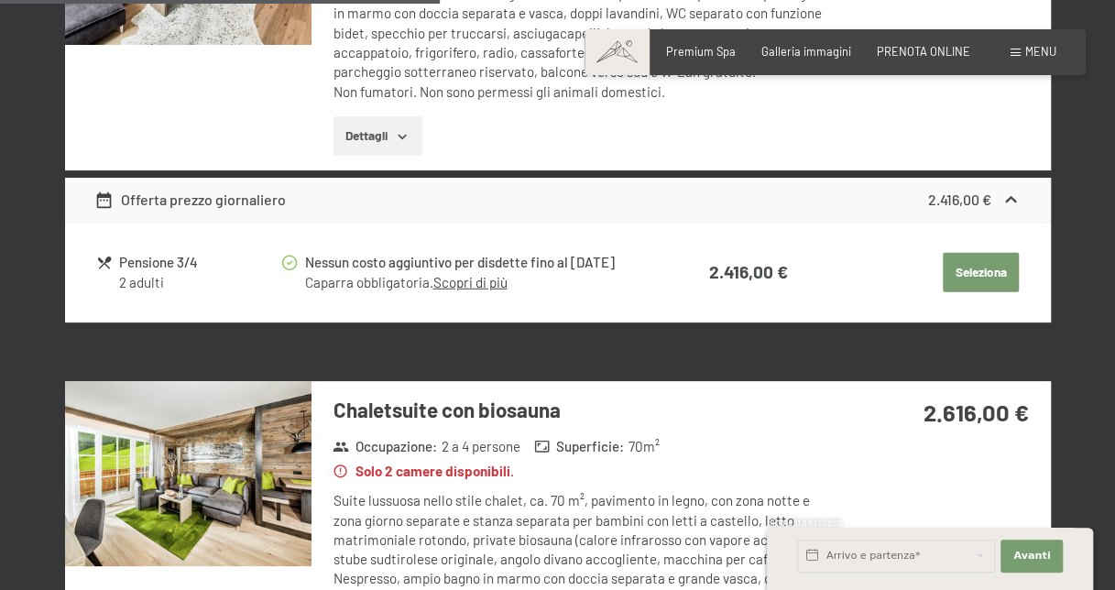
scroll to position [2533, 0]
